Goal: Navigation & Orientation: Find specific page/section

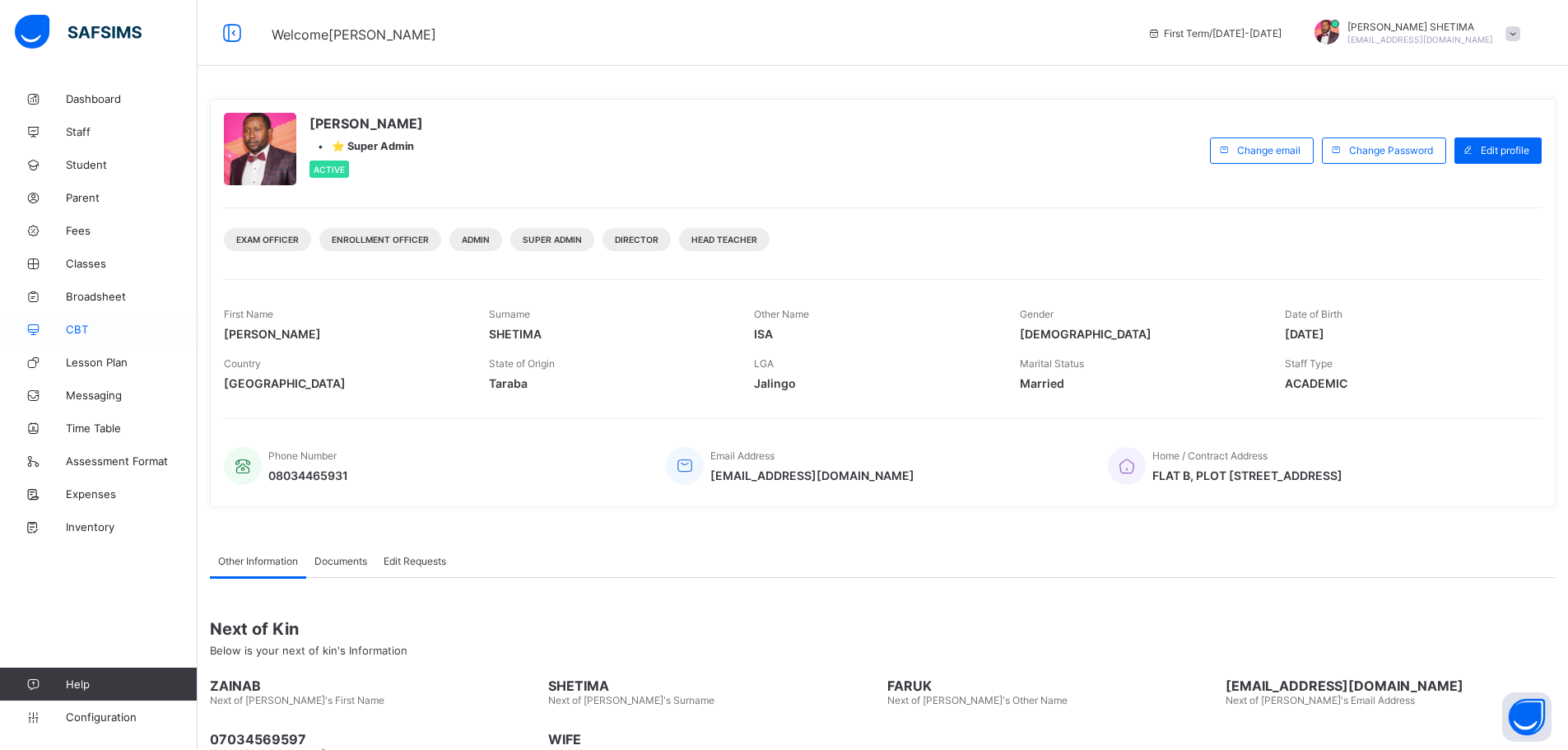
click at [84, 327] on span "CBT" at bounding box center [131, 330] width 131 height 14
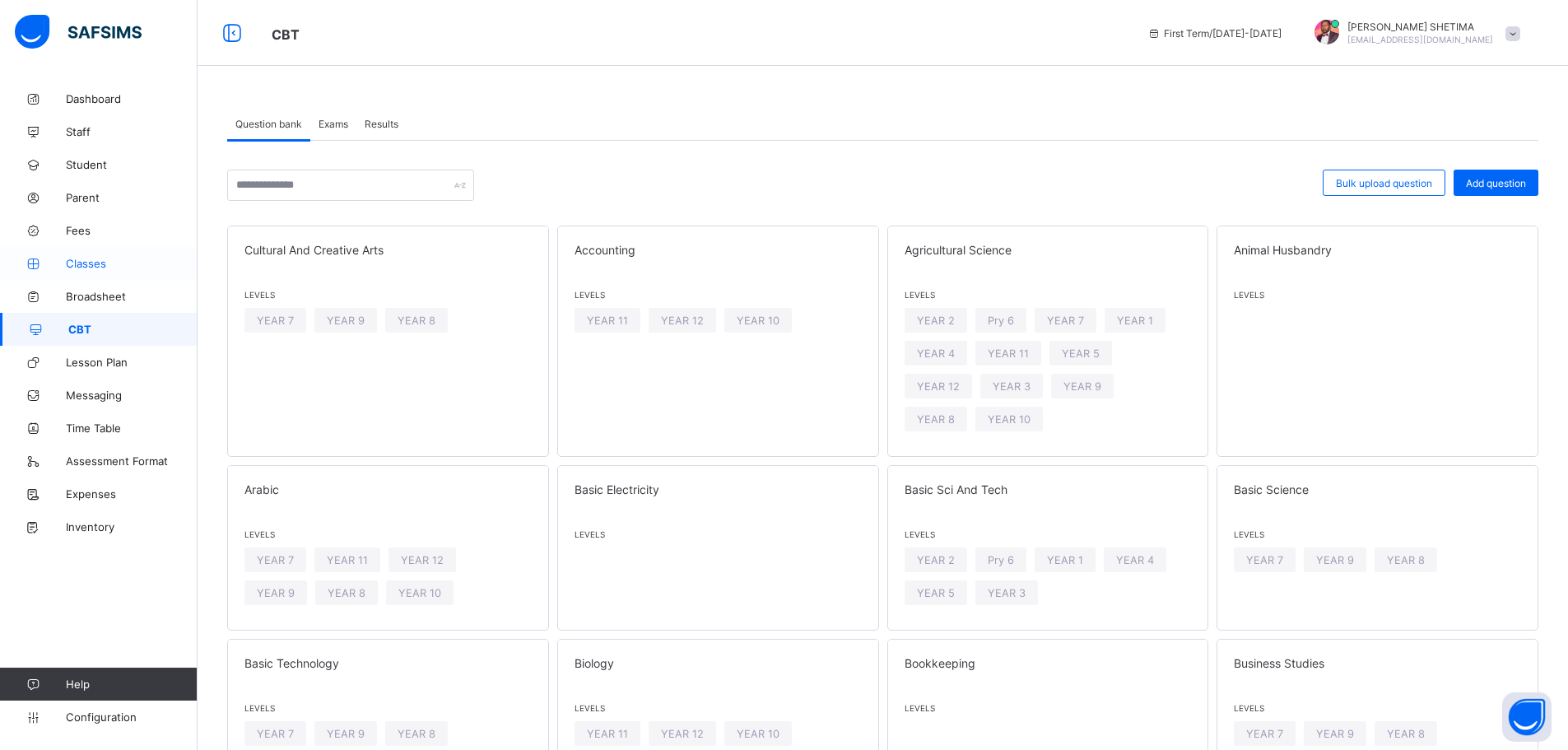
click at [85, 264] on span "Classes" at bounding box center [131, 264] width 131 height 14
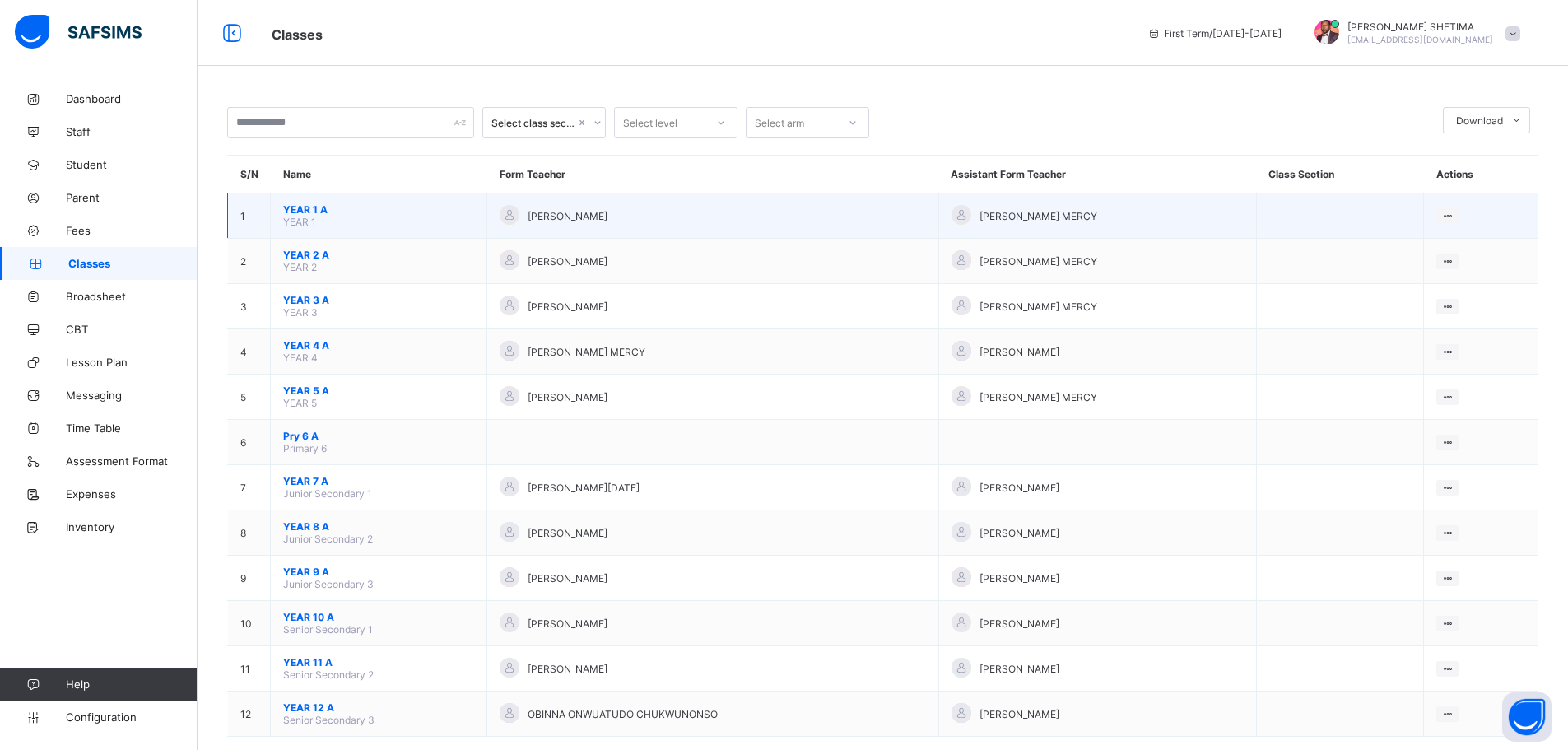
click at [295, 214] on span "YEAR 1 A" at bounding box center [378, 209] width 191 height 13
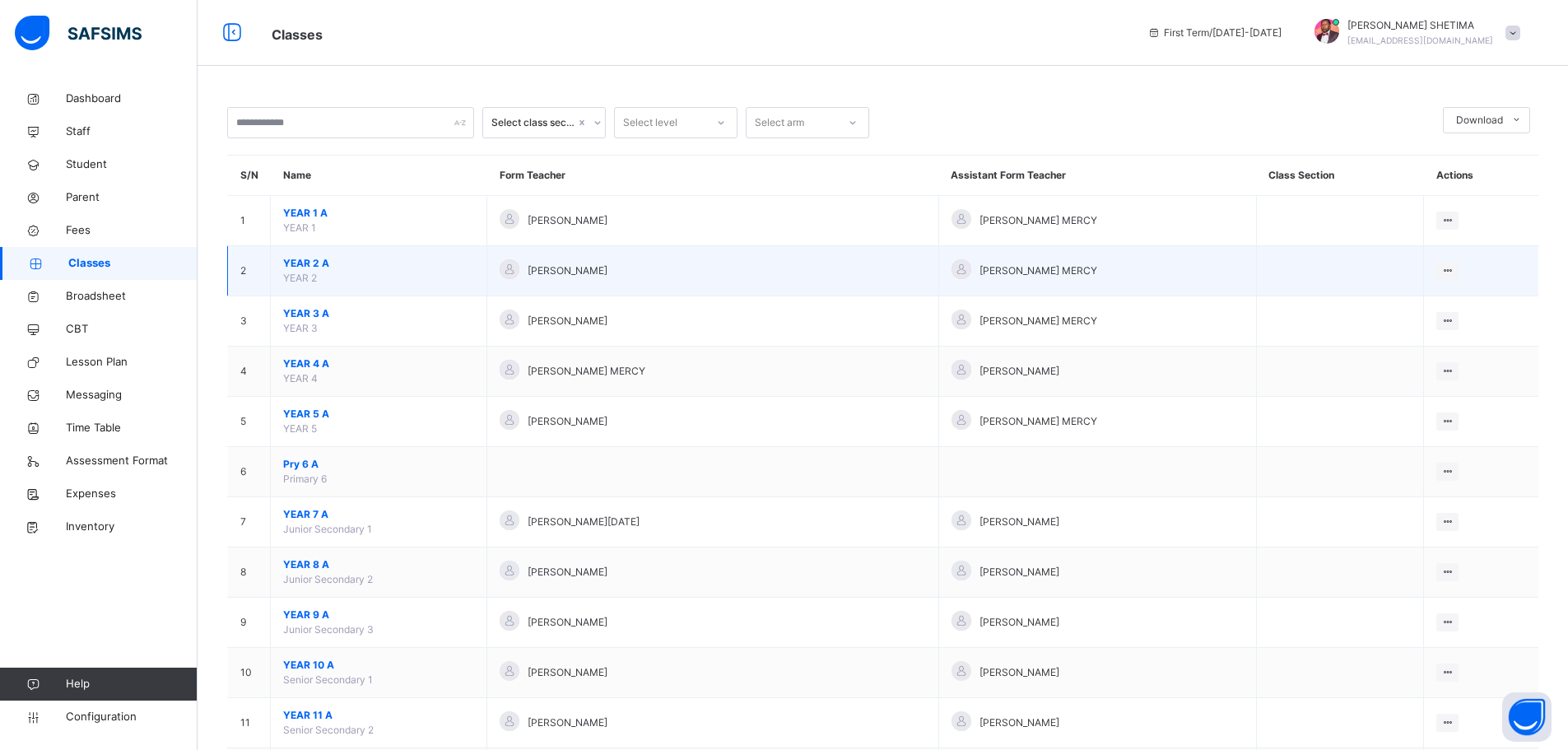
click at [310, 264] on span "YEAR 2 A" at bounding box center [378, 263] width 191 height 14
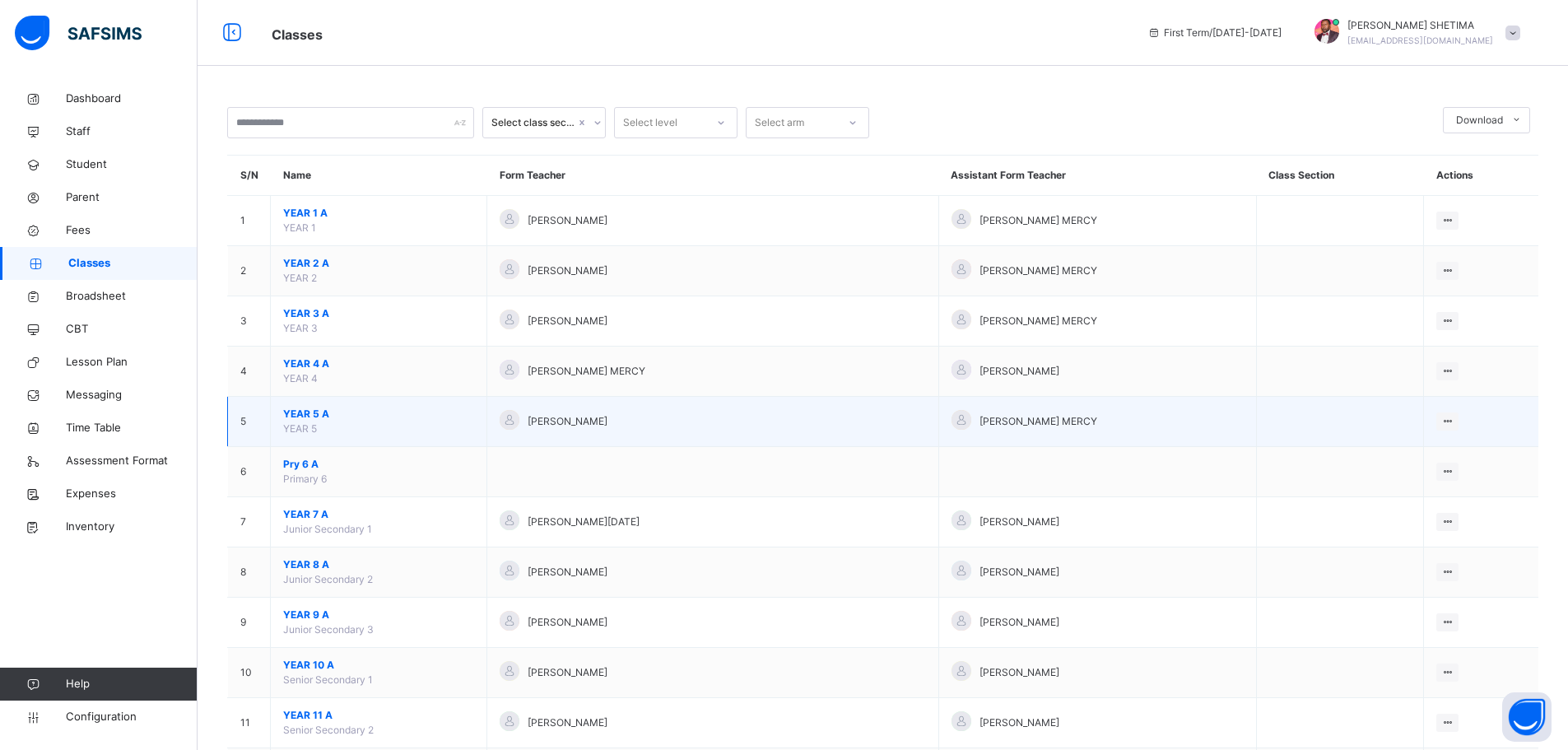
click at [382, 423] on td "YEAR 5 A YEAR 5" at bounding box center [380, 421] width 217 height 50
click at [303, 409] on span "YEAR 5 A" at bounding box center [378, 414] width 191 height 14
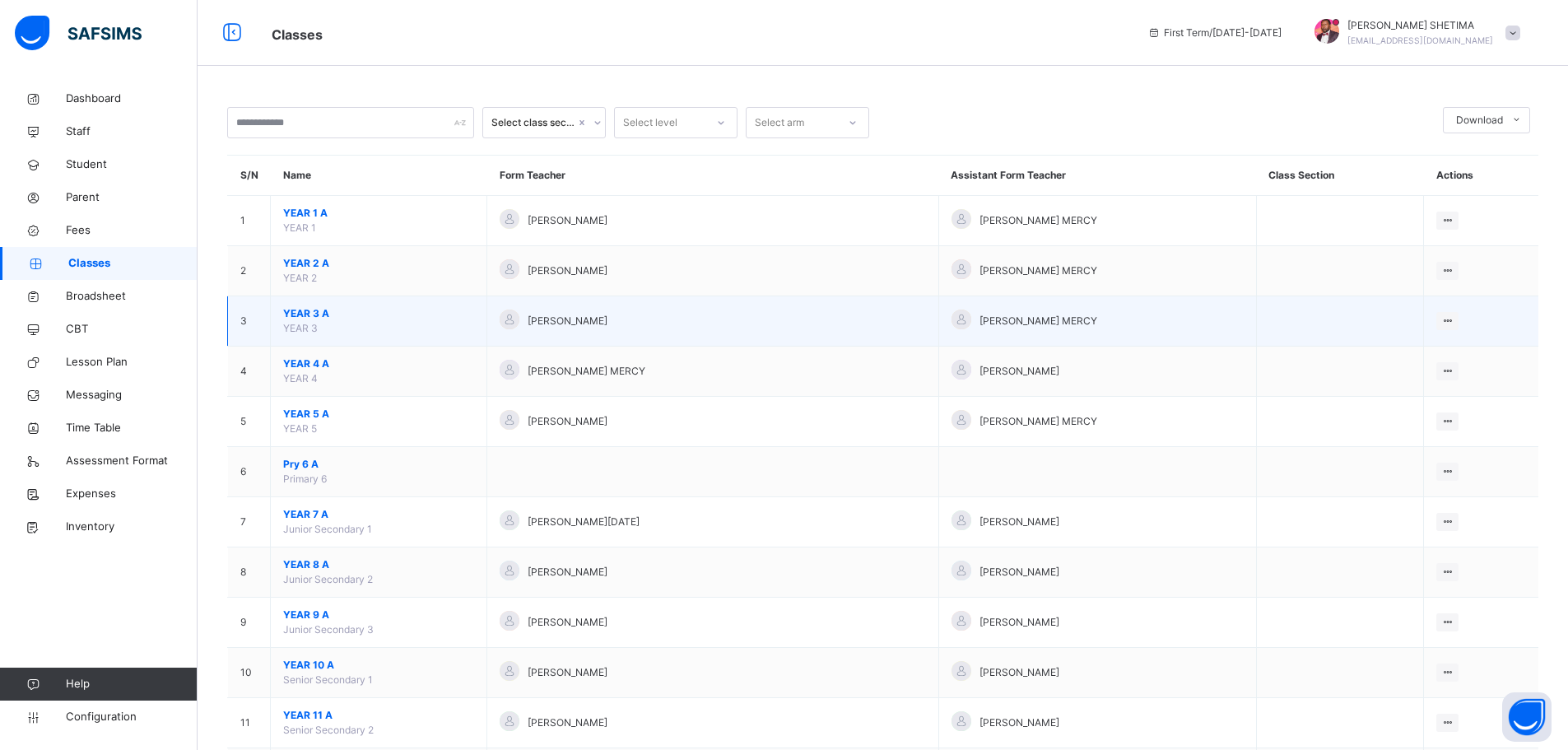
click at [308, 317] on span "YEAR 3 A" at bounding box center [378, 313] width 191 height 14
